Goal: Task Accomplishment & Management: Use online tool/utility

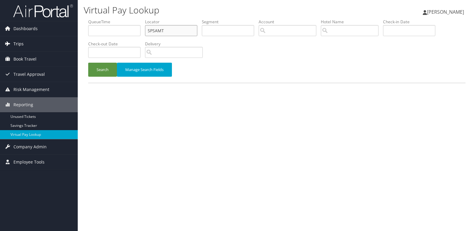
drag, startPoint x: 170, startPoint y: 27, endPoint x: 65, endPoint y: 42, distance: 105.5
click at [74, 42] on div "Dashboards AirPortal 360™ (Manager) My Travel Dashboard Trips Airtinerary® Look…" at bounding box center [238, 115] width 476 height 231
paste input "WEJKVI"
type input "WEJKVI"
click at [100, 66] on button "Search" at bounding box center [102, 70] width 29 height 14
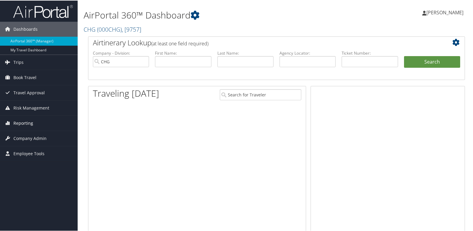
click at [30, 122] on span "Reporting" at bounding box center [23, 122] width 20 height 15
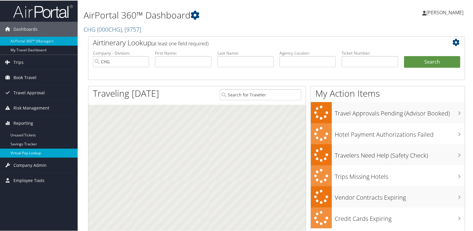
click at [24, 155] on link "Virtual Pay Lookup" at bounding box center [39, 152] width 78 height 9
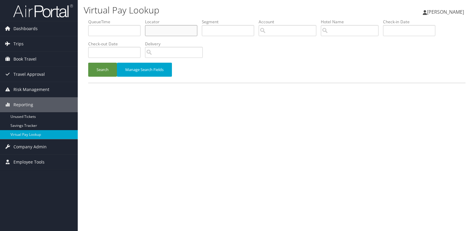
click at [168, 29] on input "text" at bounding box center [171, 30] width 52 height 11
paste input "WEJKVI"
type input "WEJKVI"
click at [98, 74] on button "Search" at bounding box center [102, 70] width 29 height 14
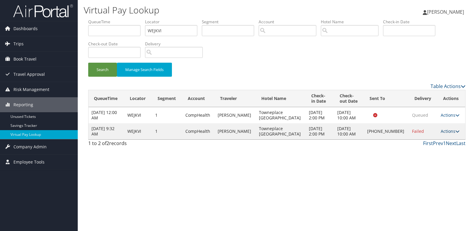
click at [446, 134] on link "Actions" at bounding box center [449, 131] width 19 height 6
click at [425, 150] on link "Logs" at bounding box center [429, 150] width 51 height 10
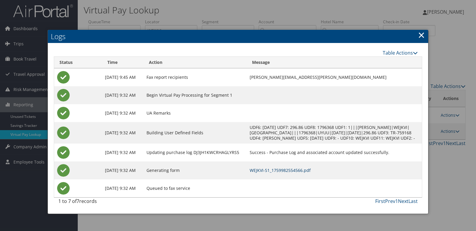
click at [309, 173] on link "WEJKVI-S1_1759982554566.pdf" at bounding box center [279, 171] width 61 height 6
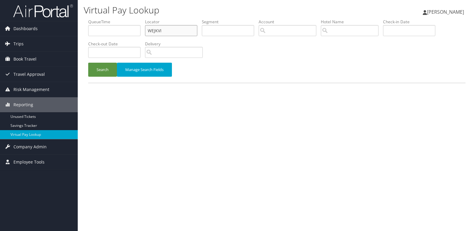
drag, startPoint x: 127, startPoint y: 35, endPoint x: 84, endPoint y: 41, distance: 44.1
click at [91, 19] on ul "QueueTime Locator WEJKVI Segment Account Traveler Hotel Name Check-in Date Chec…" at bounding box center [276, 19] width 377 height 0
paste input "FVCKPA"
type input "FVCKPA"
click at [101, 69] on button "Search" at bounding box center [102, 70] width 29 height 14
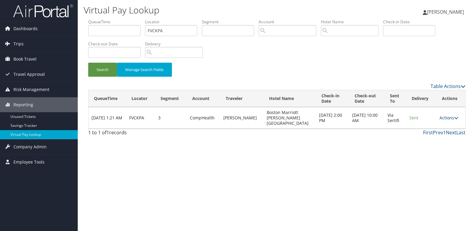
click at [451, 117] on link "Actions" at bounding box center [448, 118] width 19 height 6
click at [436, 136] on link "Logs" at bounding box center [437, 134] width 38 height 10
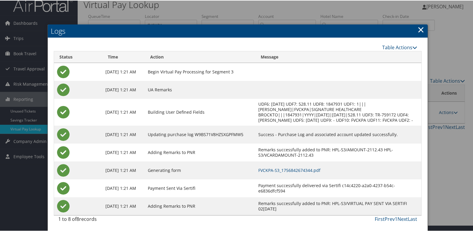
scroll to position [12, 0]
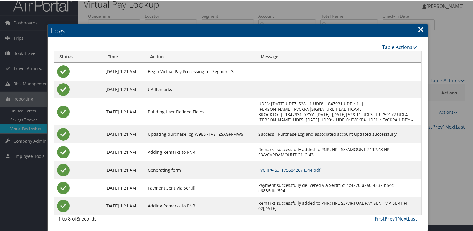
click at [303, 171] on link "FVCKPA-S3_1756842674344.pdf" at bounding box center [289, 170] width 62 height 6
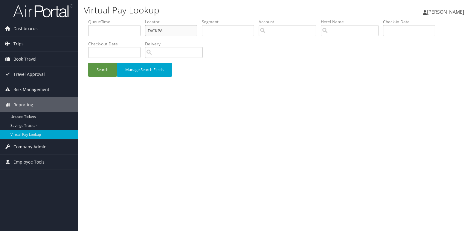
drag, startPoint x: 166, startPoint y: 33, endPoint x: 119, endPoint y: 32, distance: 47.5
click at [119, 19] on ul "QueueTime Locator FVCKPA Segment Account Traveler Hotel Name Check-in Date Chec…" at bounding box center [276, 19] width 377 height 0
paste input "QWOVIY"
type input "QWOVIY"
click at [101, 65] on button "Search" at bounding box center [102, 70] width 29 height 14
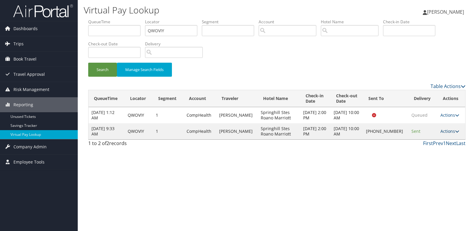
click at [444, 132] on link "Actions" at bounding box center [449, 131] width 19 height 6
click at [413, 151] on link "Logs" at bounding box center [429, 150] width 51 height 10
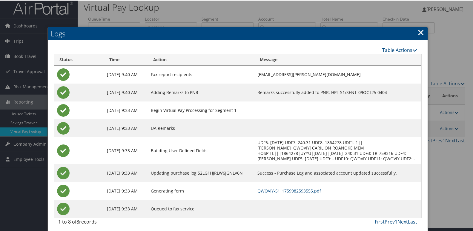
scroll to position [6, 0]
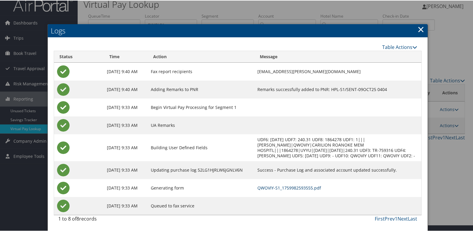
click at [298, 186] on link "QWOVIY-S1_1759982593555.pdf" at bounding box center [290, 188] width 64 height 6
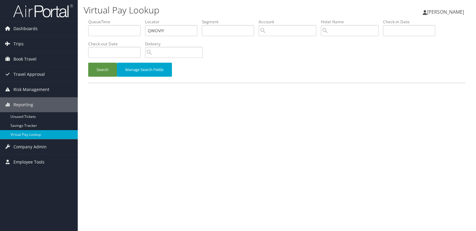
click at [116, 19] on ul "QueueTime Locator QWOVIY Segment Account Traveler Hotel Name Check-in Date Chec…" at bounding box center [276, 19] width 377 height 0
type input "OTTPKP"
click at [88, 63] on button "Search" at bounding box center [102, 70] width 29 height 14
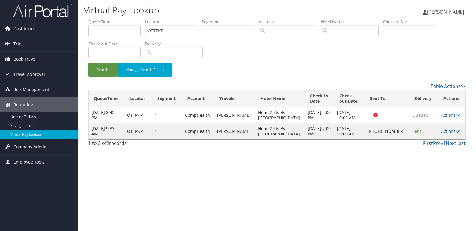
click at [443, 131] on link "Actions" at bounding box center [450, 131] width 19 height 6
click at [427, 155] on link "Delivery Information" at bounding box center [429, 160] width 51 height 10
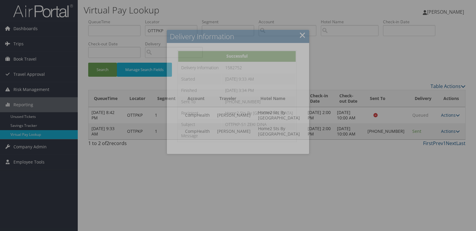
click at [427, 131] on div at bounding box center [238, 115] width 476 height 231
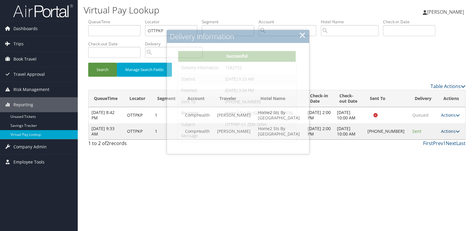
click at [444, 133] on link "Actions" at bounding box center [450, 131] width 19 height 6
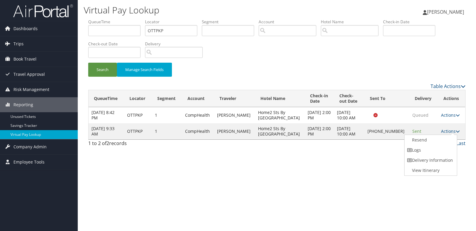
click at [428, 151] on link "Logs" at bounding box center [429, 150] width 51 height 10
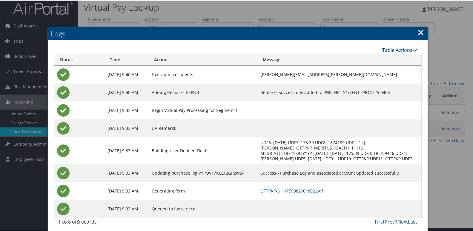
scroll to position [6, 0]
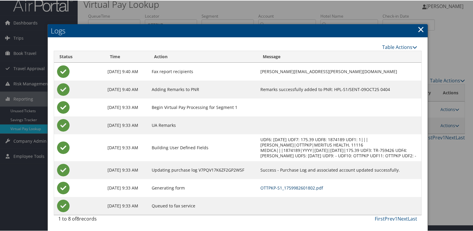
click at [281, 188] on link "OTTPKP-S1_1759982601802.pdf" at bounding box center [292, 188] width 63 height 6
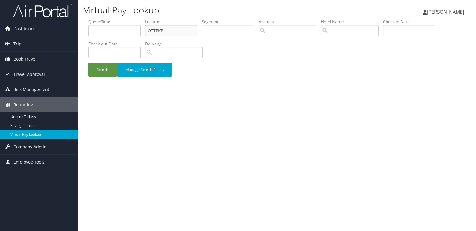
drag, startPoint x: 0, startPoint y: 0, endPoint x: 120, endPoint y: 29, distance: 123.3
click at [120, 19] on ul "QueueTime Locator OTTPKP Segment Account Traveler Hotel Name Check-in Date Chec…" at bounding box center [276, 19] width 377 height 0
paste input "ISEWDK"
type input "ISEWDK"
click at [88, 63] on button "Search" at bounding box center [102, 70] width 29 height 14
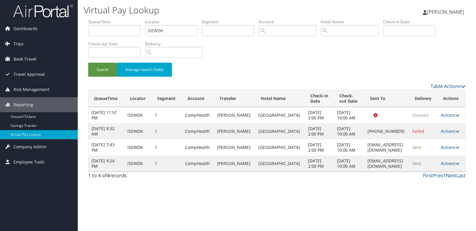
click at [446, 166] on link "Actions" at bounding box center [449, 164] width 19 height 6
click at [433, 199] on link "Logs" at bounding box center [438, 201] width 38 height 10
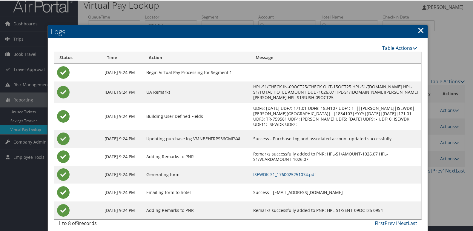
scroll to position [10, 0]
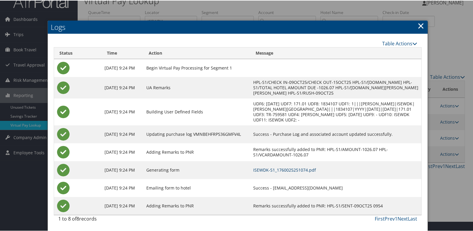
click at [289, 167] on link "ISEWDK-S1_1760025251074.pdf" at bounding box center [284, 170] width 63 height 6
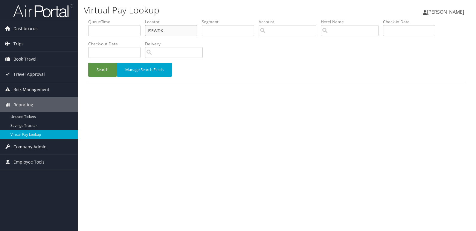
drag, startPoint x: 151, startPoint y: 33, endPoint x: 120, endPoint y: 36, distance: 31.5
click at [124, 19] on ul "QueueTime Locator ISEWDK Segment Account Traveler Hotel Name Check-in Date Chec…" at bounding box center [276, 19] width 377 height 0
paste input "FRWCSY"
type input "FRWCSY"
click at [88, 63] on button "Search" at bounding box center [102, 70] width 29 height 14
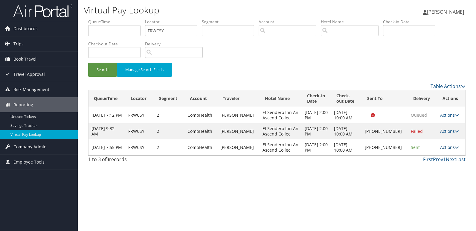
click at [442, 146] on link "Actions" at bounding box center [449, 148] width 19 height 6
click at [425, 166] on link "Logs" at bounding box center [429, 166] width 51 height 10
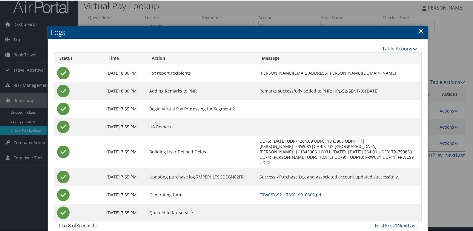
scroll to position [6, 0]
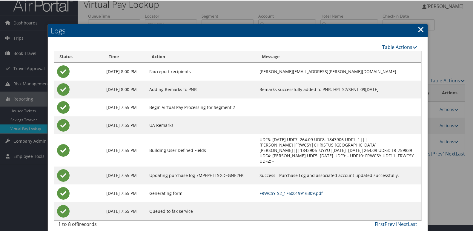
click at [313, 190] on link "FRWCSY-S2_1760019916309.pdf" at bounding box center [291, 193] width 63 height 6
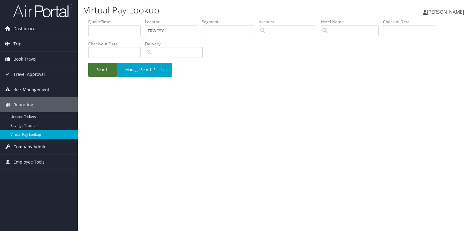
click at [96, 67] on button "Search" at bounding box center [102, 70] width 29 height 14
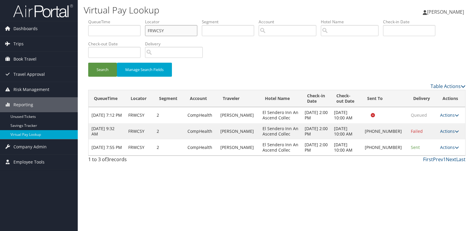
drag, startPoint x: 165, startPoint y: 30, endPoint x: 79, endPoint y: 31, distance: 86.3
click at [81, 33] on div "Virtual Pay Lookup Luke Perry Luke Perry My Settings Travel Agency Contacts Vie…" at bounding box center [277, 115] width 398 height 231
paste input "DNLOPN"
type input "DNLOPN"
click at [105, 71] on button "Search" at bounding box center [102, 70] width 29 height 14
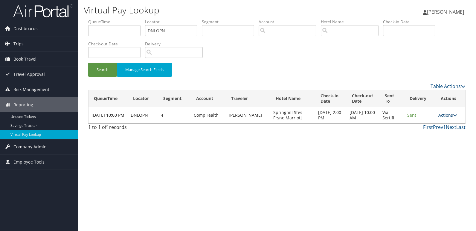
click at [442, 115] on link "Actions" at bounding box center [447, 115] width 19 height 6
click at [434, 131] on link "Logs" at bounding box center [436, 134] width 38 height 10
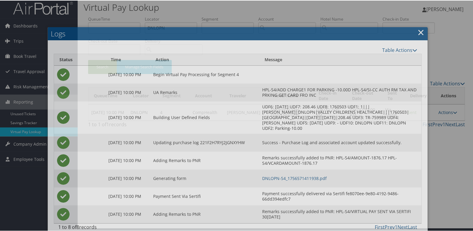
scroll to position [6, 0]
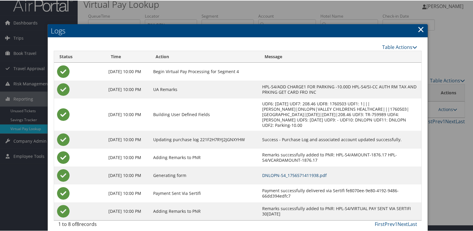
click at [298, 172] on link "DNLOPN-S4_1756571411938.pdf" at bounding box center [294, 175] width 65 height 6
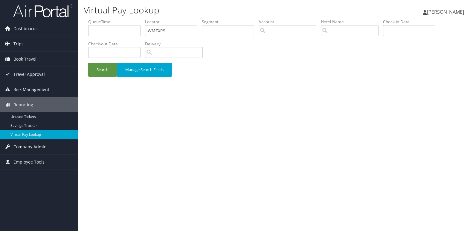
type input "WMZXRS"
click at [88, 63] on button "Search" at bounding box center [102, 70] width 29 height 14
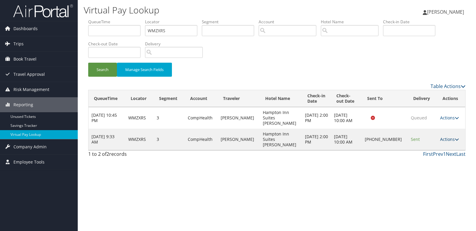
click at [440, 137] on link "Actions" at bounding box center [449, 140] width 19 height 6
click at [428, 151] on link "Logs" at bounding box center [428, 150] width 51 height 10
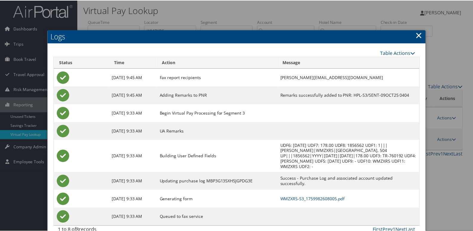
scroll to position [12, 0]
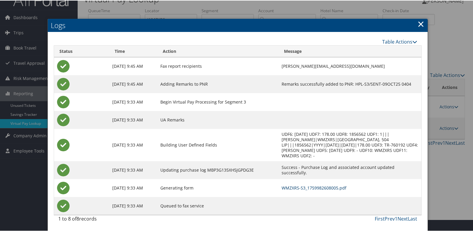
click at [293, 186] on link "WMZXRS-S3_1759982608005.pdf" at bounding box center [314, 188] width 65 height 6
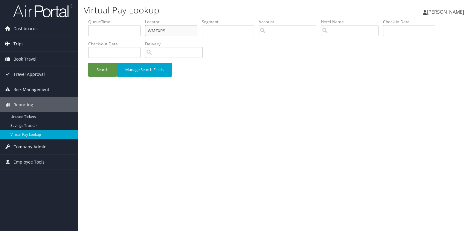
drag, startPoint x: 155, startPoint y: 32, endPoint x: 76, endPoint y: 42, distance: 78.8
click at [81, 42] on div "Virtual Pay Lookup Luke Perry Luke Perry My Settings Travel Agency Contacts Vie…" at bounding box center [277, 115] width 398 height 231
paste input "DBJEPJ"
type input "DBJEPJ"
click at [100, 75] on button "Search" at bounding box center [102, 70] width 29 height 14
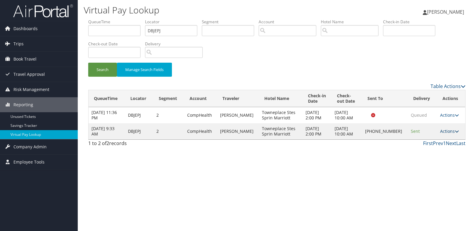
click at [446, 132] on link "Actions" at bounding box center [449, 131] width 19 height 6
click at [435, 150] on link "Logs" at bounding box center [429, 150] width 51 height 10
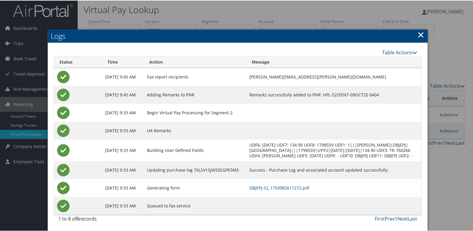
scroll to position [6, 0]
click at [279, 190] on link "DBJEPJ-S2_1759982611272.pdf" at bounding box center [279, 188] width 60 height 6
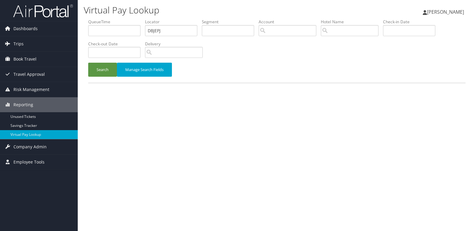
click at [112, 19] on ul "QueueTime Locator DBJEPJ Segment Account Traveler Hotel Name Check-in Date Chec…" at bounding box center [276, 19] width 377 height 0
type input "AMEOEK"
click at [88, 63] on button "Search" at bounding box center [102, 70] width 29 height 14
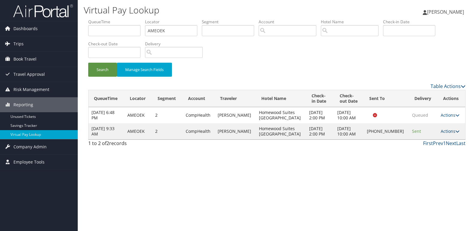
click at [442, 131] on link "Actions" at bounding box center [449, 131] width 19 height 6
click at [420, 154] on link "Logs" at bounding box center [429, 150] width 51 height 10
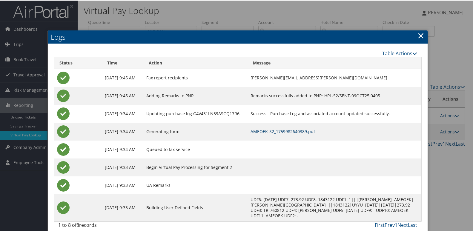
drag, startPoint x: 296, startPoint y: 131, endPoint x: 299, endPoint y: 130, distance: 3.8
click at [296, 131] on link "AMEOEK-S2_1759982640389.pdf" at bounding box center [283, 131] width 65 height 6
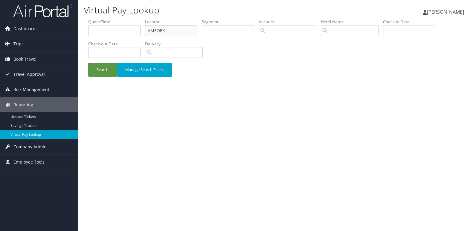
drag, startPoint x: 0, startPoint y: 0, endPoint x: 105, endPoint y: 30, distance: 108.9
click at [105, 19] on ul "QueueTime Locator AMEOEK Segment Account Traveler Hotel Name Check-in Date Chec…" at bounding box center [276, 19] width 377 height 0
paste input "CGUJNH"
type input "CGUJNH"
click at [98, 70] on button "Search" at bounding box center [102, 70] width 29 height 14
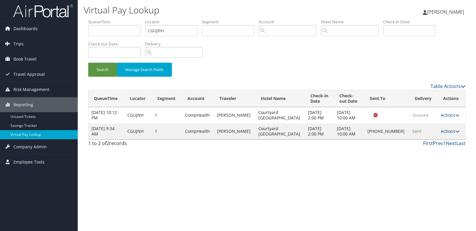
click at [445, 133] on link "Actions" at bounding box center [449, 131] width 19 height 6
click at [424, 151] on link "Logs" at bounding box center [429, 150] width 51 height 10
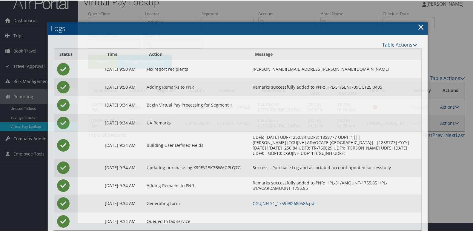
scroll to position [24, 0]
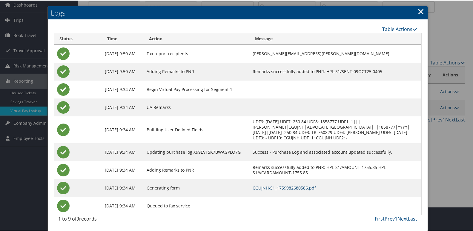
click at [286, 185] on link "CGUJNH-S1_1759982680586.pdf" at bounding box center [284, 188] width 63 height 6
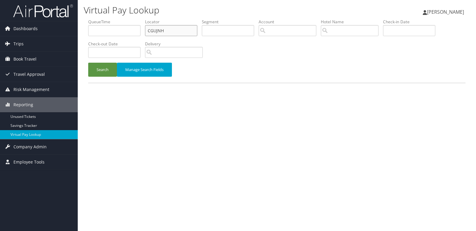
drag, startPoint x: 167, startPoint y: 34, endPoint x: 130, endPoint y: 33, distance: 36.8
click at [131, 19] on ul "QueueTime Locator CGUJNH Segment Account Traveler Hotel Name Check-in Date Chec…" at bounding box center [276, 19] width 377 height 0
paste input "MAGBMG"
type input "MAGBMG"
click at [118, 62] on li "Check-out Date" at bounding box center [116, 52] width 57 height 22
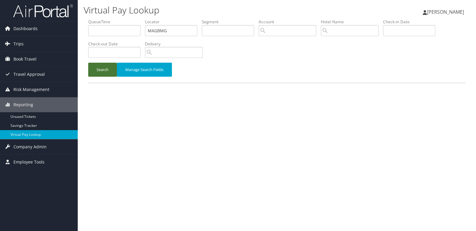
click at [96, 69] on button "Search" at bounding box center [102, 70] width 29 height 14
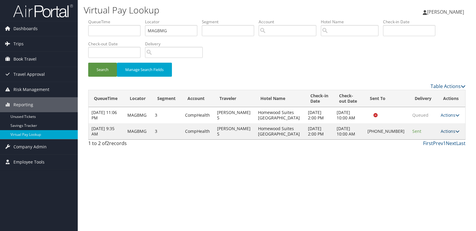
click at [450, 132] on link "Actions" at bounding box center [449, 131] width 19 height 6
click at [429, 148] on link "Logs" at bounding box center [428, 150] width 51 height 10
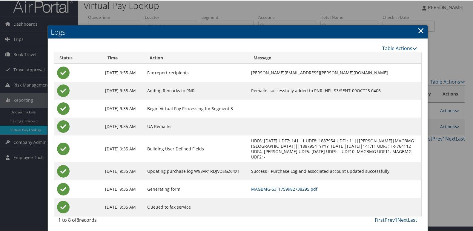
scroll to position [6, 0]
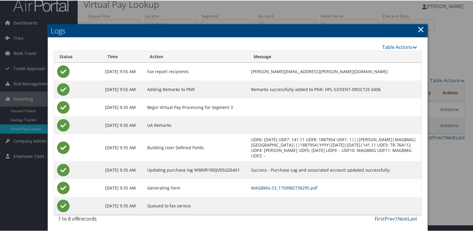
click at [306, 189] on link "MAGBMG-S3_1759982738295.pdf" at bounding box center [284, 188] width 66 height 6
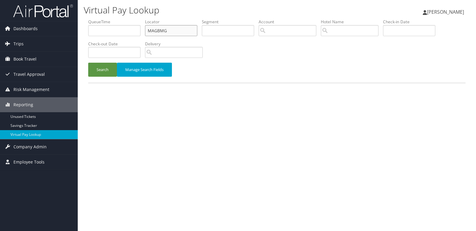
drag, startPoint x: 0, startPoint y: 0, endPoint x: 125, endPoint y: 30, distance: 128.0
click at [125, 19] on ul "QueueTime Locator MAGBMG Segment Account Traveler Hotel Name Check-in Date Chec…" at bounding box center [276, 19] width 377 height 0
paste input "IDCDXE"
type input "IDCDXE"
click at [101, 73] on button "Search" at bounding box center [102, 70] width 29 height 14
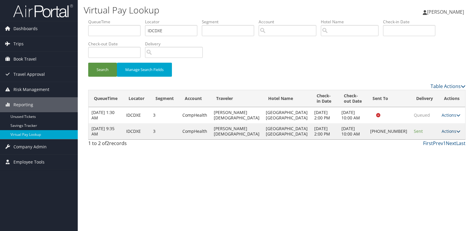
click at [445, 133] on link "Actions" at bounding box center [450, 131] width 19 height 6
click at [412, 147] on link "Logs" at bounding box center [428, 150] width 51 height 10
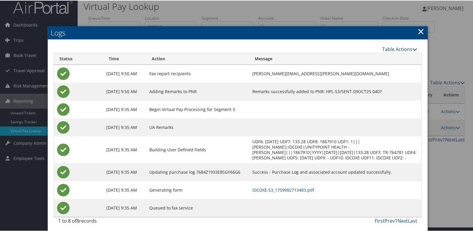
scroll to position [6, 0]
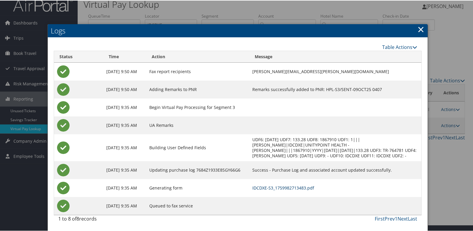
click at [285, 188] on link "IDCDXE-S3_1759982713483.pdf" at bounding box center [283, 188] width 62 height 6
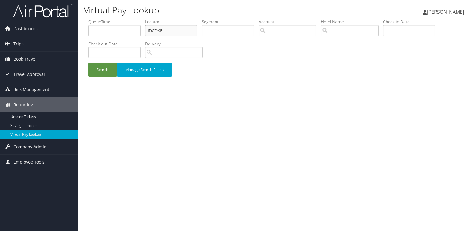
click at [99, 19] on ul "QueueTime Locator IDCDXE Segment Account Traveler Hotel Name Check-in Date Chec…" at bounding box center [276, 19] width 377 height 0
paste input "LFMQHI"
type input "LFMQHI"
click at [88, 63] on button "Search" at bounding box center [102, 70] width 29 height 14
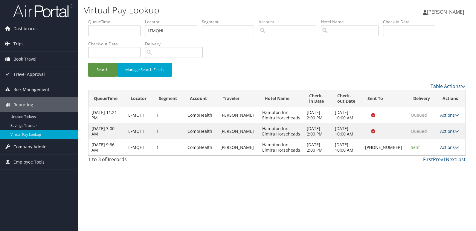
click at [447, 145] on link "Actions" at bounding box center [449, 148] width 19 height 6
click at [422, 165] on link "Logs" at bounding box center [429, 166] width 51 height 10
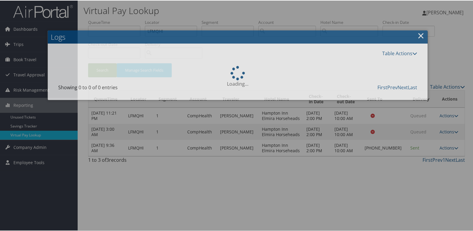
scroll to position [6, 0]
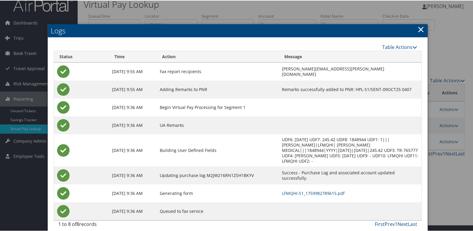
click at [284, 191] on td "LFMQHI-S1_1759982789615.pdf" at bounding box center [350, 193] width 143 height 18
click at [287, 190] on link "LFMQHI-S1_1759982789615.pdf" at bounding box center [313, 193] width 63 height 6
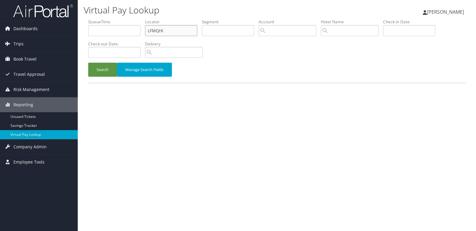
click at [117, 19] on ul "QueueTime Locator LFMQHI Segment Account Traveler Hotel Name Check-in Date Chec…" at bounding box center [276, 19] width 377 height 0
paste input "QYBXKJ"
type input "QYBXKJ"
click at [88, 63] on button "Search" at bounding box center [102, 70] width 29 height 14
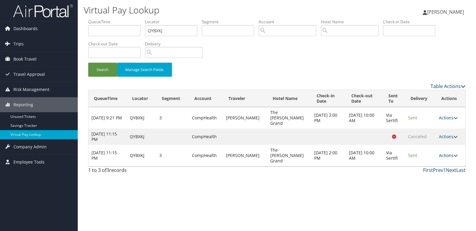
click at [446, 153] on link "Actions" at bounding box center [448, 156] width 19 height 6
click at [432, 164] on link "Logs" at bounding box center [436, 166] width 38 height 10
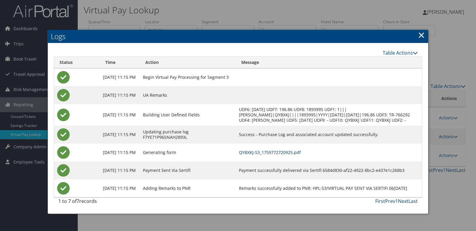
click at [293, 155] on link "QYBXKJ-S3_1759772720925.pdf" at bounding box center [270, 153] width 62 height 6
